Goal: Task Accomplishment & Management: Complete application form

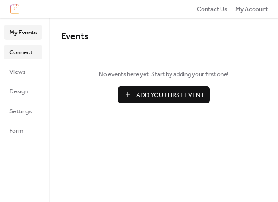
click at [22, 48] on span "Connect" at bounding box center [20, 52] width 23 height 9
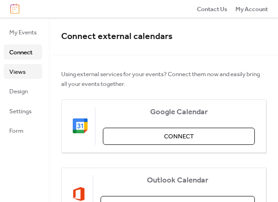
click at [20, 74] on span "Views" at bounding box center [17, 71] width 16 height 9
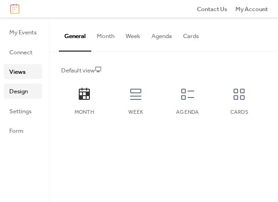
click at [22, 93] on span "Design" at bounding box center [18, 91] width 19 height 9
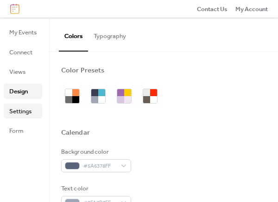
click at [20, 109] on span "Settings" at bounding box center [20, 111] width 22 height 9
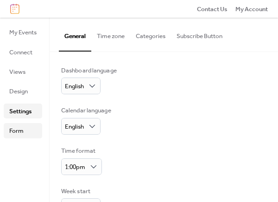
click at [18, 130] on span "Form" at bounding box center [16, 130] width 14 height 9
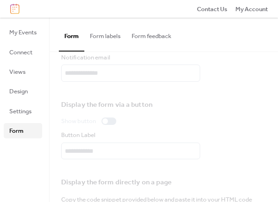
scroll to position [46, 0]
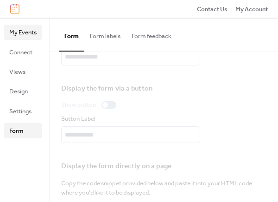
click at [21, 33] on span "My Events" at bounding box center [22, 32] width 27 height 9
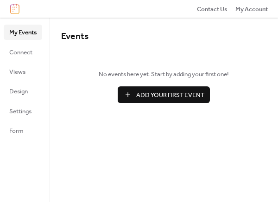
click at [155, 96] on span "Add Your First Event" at bounding box center [170, 94] width 68 height 9
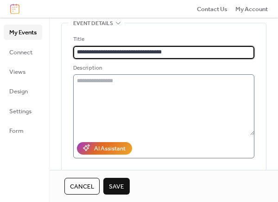
scroll to position [139, 0]
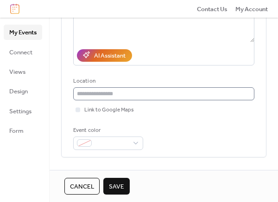
type input "**********"
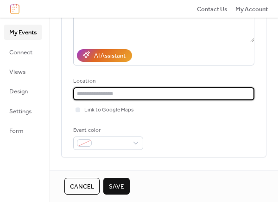
scroll to position [0, 0]
click at [110, 92] on input "text" at bounding box center [163, 93] width 181 height 13
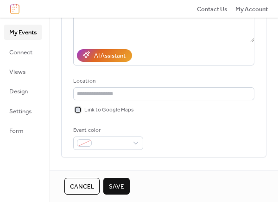
click at [77, 111] on div at bounding box center [78, 109] width 5 height 5
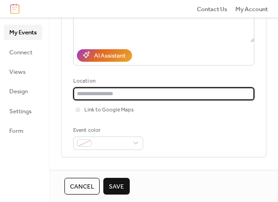
click at [87, 93] on input "text" at bounding box center [163, 93] width 181 height 13
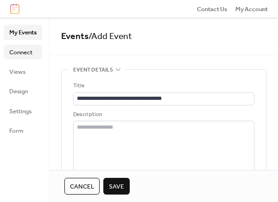
type input "**********"
click at [18, 52] on span "Connect" at bounding box center [20, 52] width 23 height 9
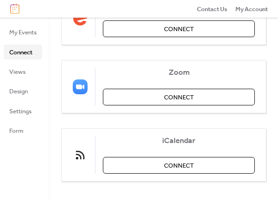
scroll to position [249, 0]
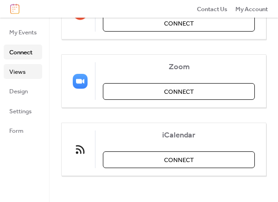
click at [19, 68] on span "Views" at bounding box center [17, 71] width 16 height 9
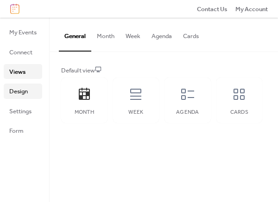
click at [21, 92] on span "Design" at bounding box center [18, 91] width 19 height 9
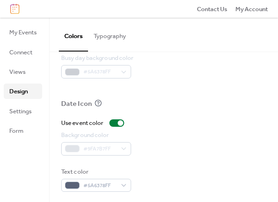
scroll to position [559, 0]
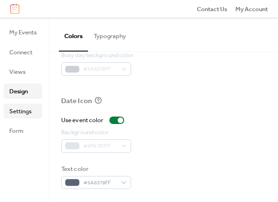
click at [28, 107] on span "Settings" at bounding box center [20, 111] width 22 height 9
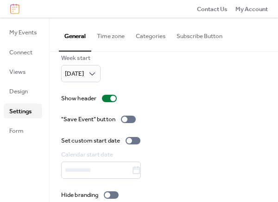
scroll to position [144, 0]
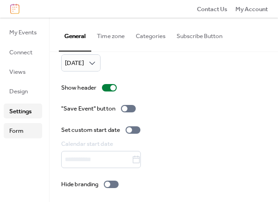
click at [19, 130] on span "Form" at bounding box center [16, 130] width 14 height 9
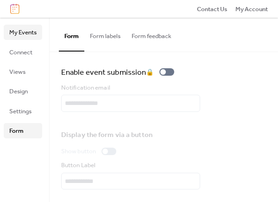
click at [26, 34] on span "My Events" at bounding box center [22, 32] width 27 height 9
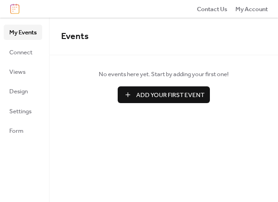
click at [163, 90] on span "Add Your First Event" at bounding box center [170, 94] width 68 height 9
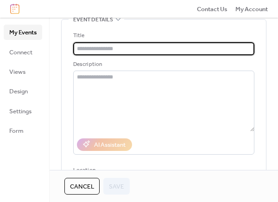
scroll to position [46, 0]
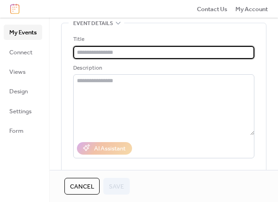
click at [105, 54] on input "text" at bounding box center [163, 52] width 181 height 13
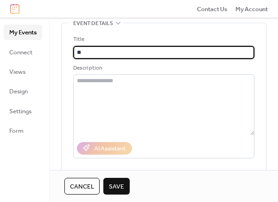
type input "*"
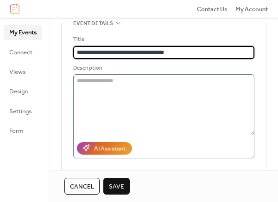
scroll to position [139, 0]
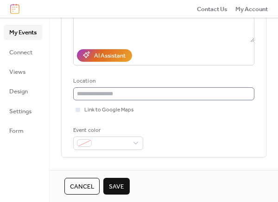
type input "**********"
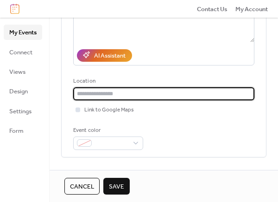
drag, startPoint x: 121, startPoint y: 90, endPoint x: 105, endPoint y: 109, distance: 25.0
click at [121, 91] on input "text" at bounding box center [163, 93] width 181 height 13
type input "**********"
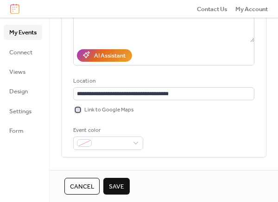
click at [78, 111] on div at bounding box center [78, 109] width 5 height 5
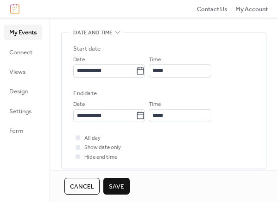
scroll to position [278, 0]
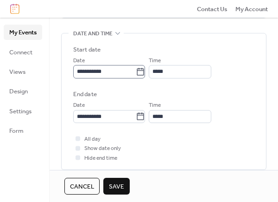
click at [145, 71] on icon at bounding box center [140, 71] width 9 height 9
click at [136, 71] on input "**********" at bounding box center [104, 71] width 63 height 13
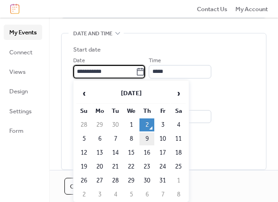
click at [146, 136] on td "9" at bounding box center [147, 138] width 15 height 13
type input "**********"
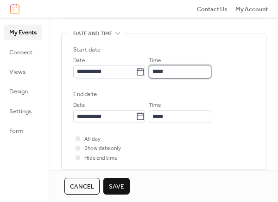
click at [183, 72] on input "*****" at bounding box center [180, 71] width 63 height 13
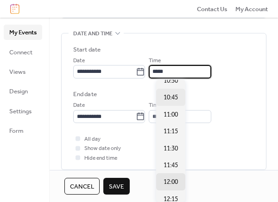
scroll to position [671, 0]
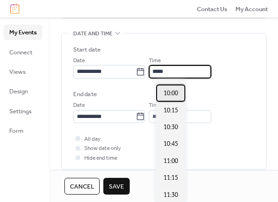
click at [172, 94] on span "10:00" at bounding box center [171, 93] width 14 height 9
type input "*****"
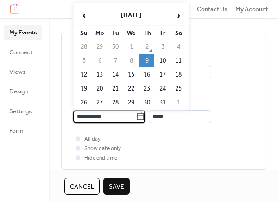
click at [115, 116] on input "**********" at bounding box center [104, 116] width 63 height 13
click at [143, 58] on td "9" at bounding box center [147, 60] width 15 height 13
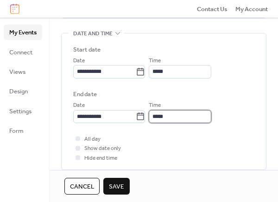
click at [180, 112] on input "*****" at bounding box center [180, 116] width 63 height 13
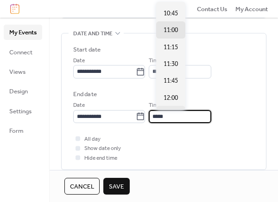
scroll to position [46, 0]
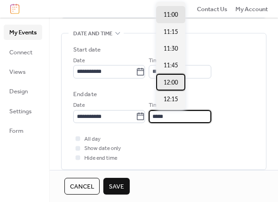
click at [169, 83] on span "12:00" at bounding box center [171, 82] width 14 height 9
type input "*****"
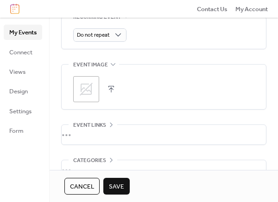
scroll to position [500, 0]
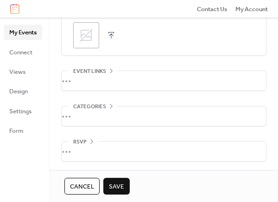
click at [104, 86] on div "•••" at bounding box center [164, 80] width 204 height 19
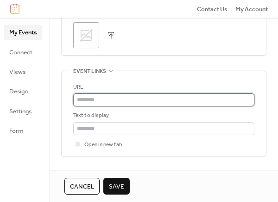
click at [107, 99] on input "text" at bounding box center [163, 99] width 181 height 13
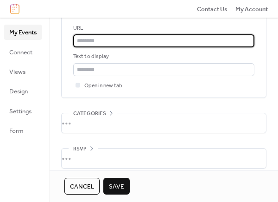
scroll to position [566, 0]
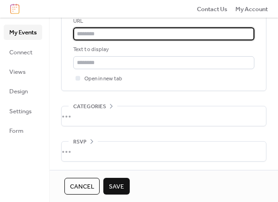
click at [95, 114] on div "•••" at bounding box center [164, 115] width 204 height 19
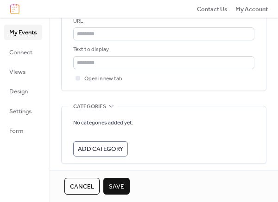
click at [111, 145] on span "Add Category" at bounding box center [100, 148] width 45 height 9
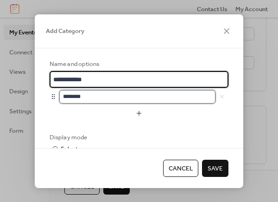
click at [125, 96] on input "********" at bounding box center [137, 96] width 156 height 13
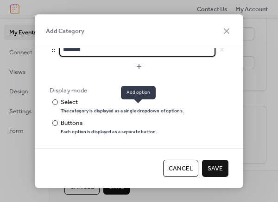
scroll to position [54, 0]
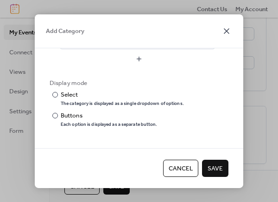
click at [227, 27] on icon at bounding box center [226, 30] width 11 height 11
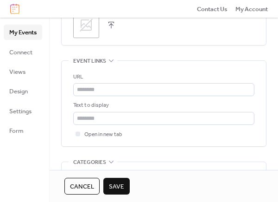
scroll to position [464, 0]
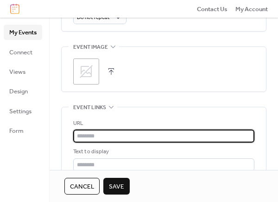
click at [140, 131] on input "text" at bounding box center [163, 135] width 181 height 13
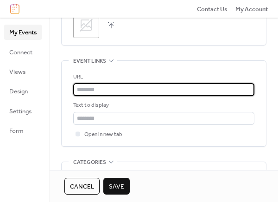
scroll to position [557, 0]
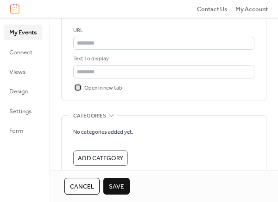
click at [96, 86] on span "Open in new tab" at bounding box center [103, 87] width 38 height 9
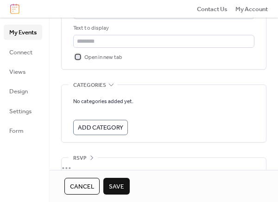
scroll to position [603, 0]
